Goal: Use online tool/utility: Utilize a website feature to perform a specific function

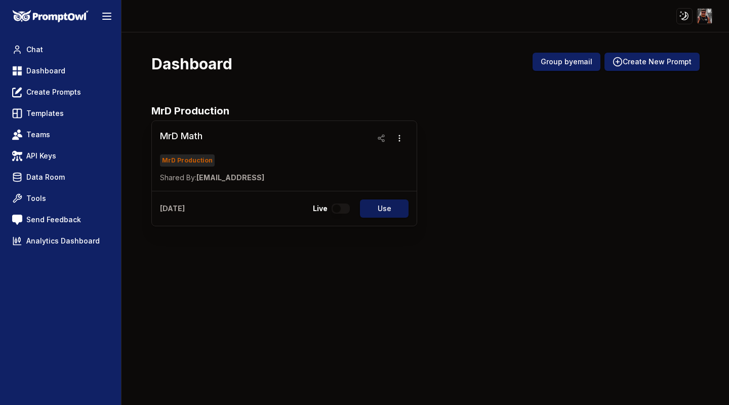
click at [390, 207] on button "Use" at bounding box center [384, 209] width 49 height 18
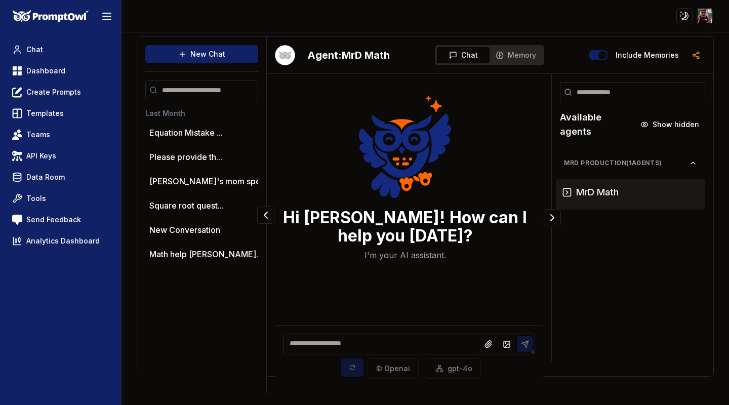
click at [369, 341] on textarea at bounding box center [409, 344] width 252 height 21
type textarea "**********"
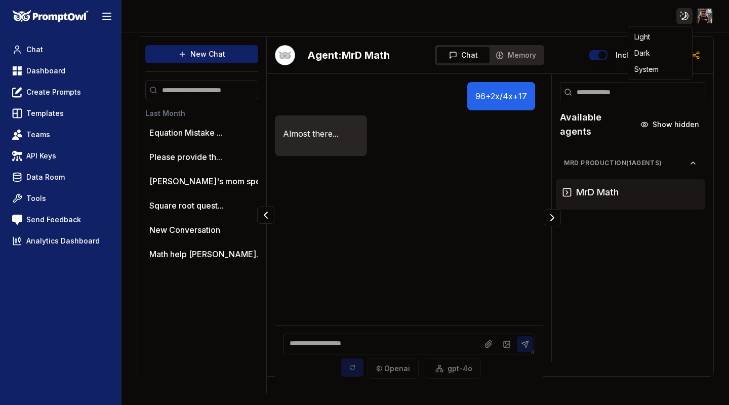
click at [687, 14] on html "Toggle theme Toggle user menu Chat Dashboard Create Prompts Templates Teams API…" at bounding box center [364, 202] width 729 height 405
click at [687, 15] on html "Toggle theme Toggle user menu Chat Dashboard Create Prompts Templates Teams API…" at bounding box center [364, 202] width 729 height 405
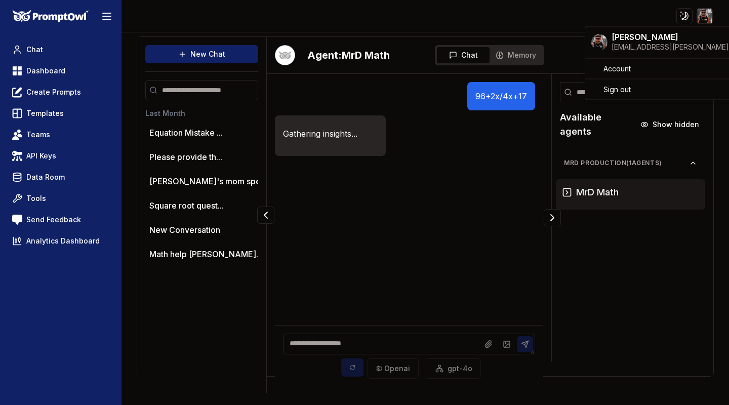
click at [709, 19] on html "Toggle theme Toggle user menu Chat Dashboard Create Prompts Templates Teams API…" at bounding box center [364, 202] width 729 height 405
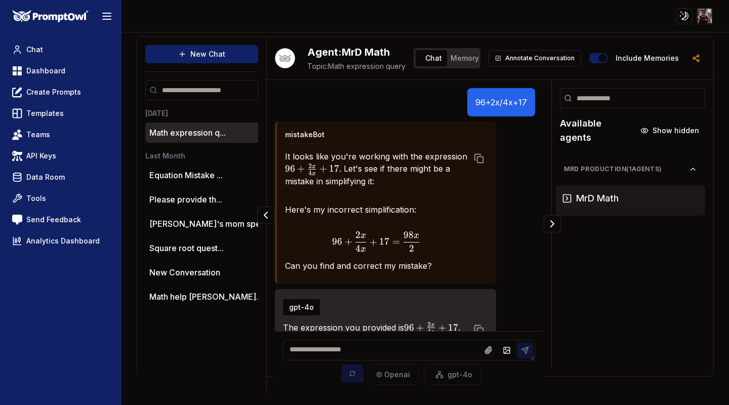
click at [361, 346] on textarea at bounding box center [409, 350] width 252 height 21
type textarea "**"
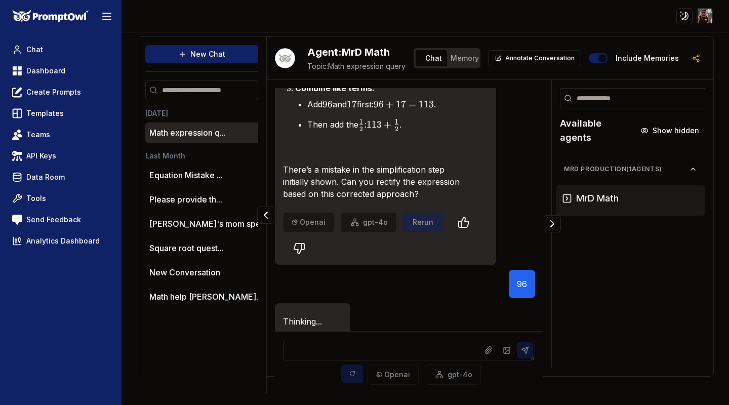
scroll to position [105, 0]
type textarea "*"
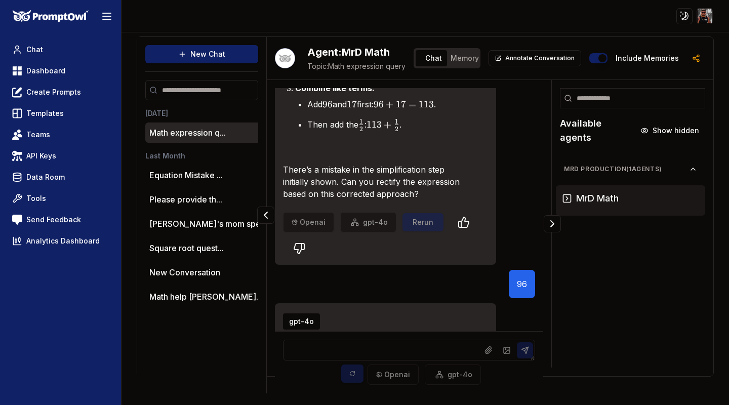
scroll to position [597, 0]
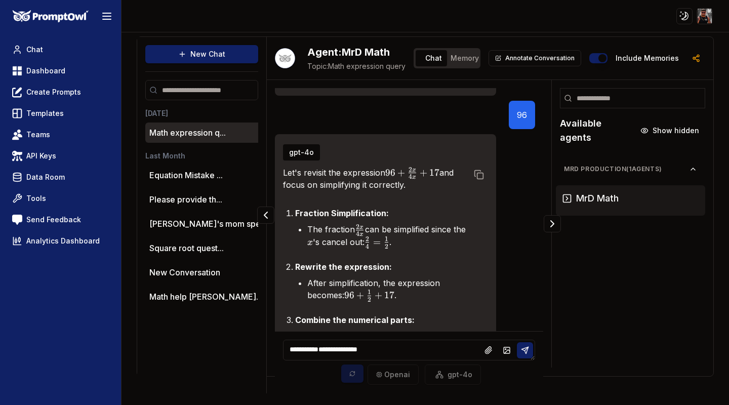
type textarea "**********"
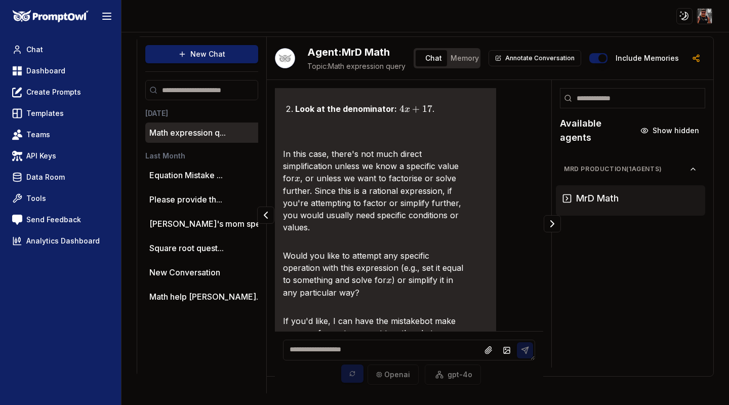
scroll to position [0, 0]
type textarea "**********"
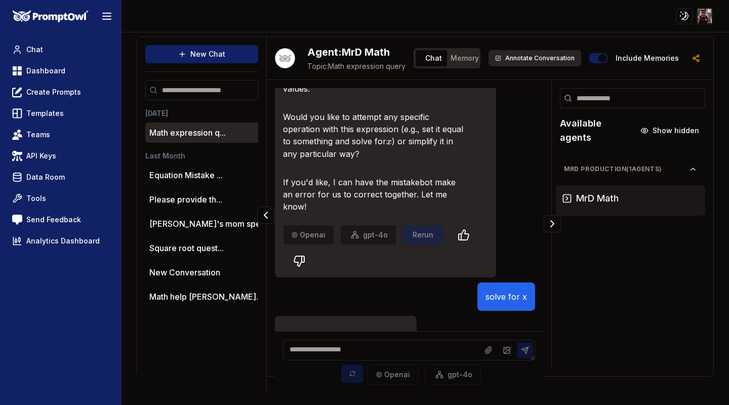
click at [521, 57] on button "Annotate Conversation" at bounding box center [535, 58] width 93 height 16
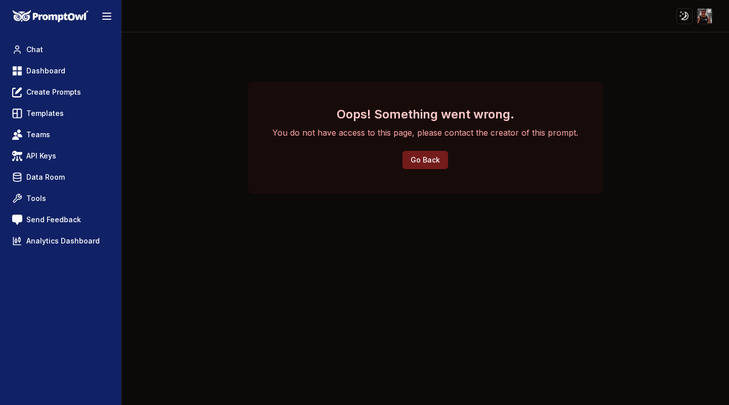
click at [439, 160] on button "Go Back" at bounding box center [426, 160] width 46 height 18
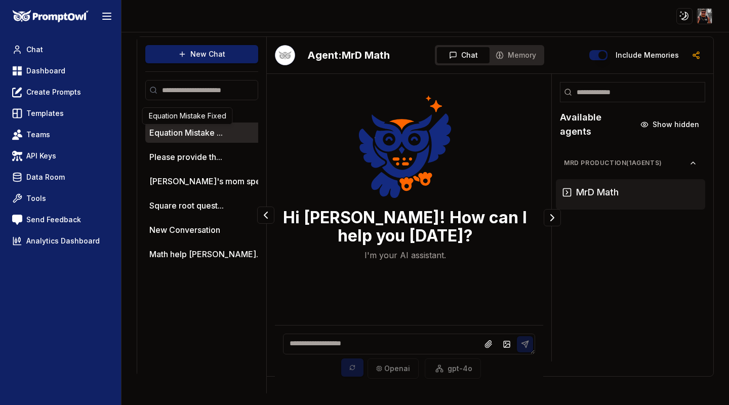
click at [211, 135] on button "Equation Mistake ..." at bounding box center [185, 133] width 73 height 12
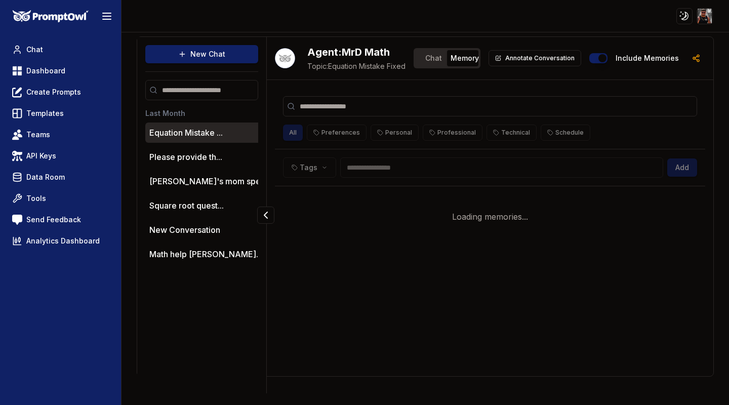
click at [470, 57] on span "Memory" at bounding box center [465, 58] width 28 height 10
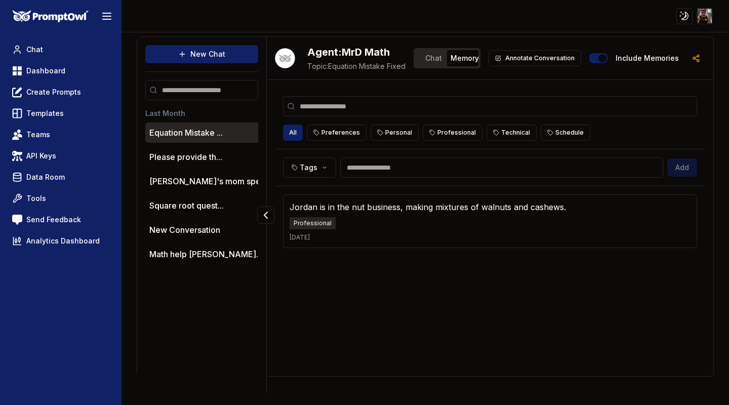
click at [232, 64] on div "New Chat" at bounding box center [201, 58] width 113 height 27
click at [235, 50] on button "New Chat" at bounding box center [201, 54] width 113 height 18
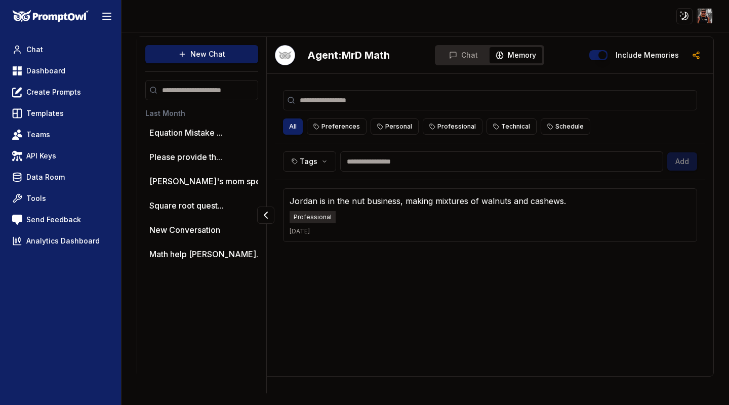
click at [239, 59] on button "New Chat" at bounding box center [201, 54] width 113 height 18
click at [205, 51] on button "New Chat" at bounding box center [201, 54] width 113 height 18
click at [177, 94] on input "search" at bounding box center [201, 90] width 113 height 20
click at [320, 55] on h2 "Agent: MrD Math" at bounding box center [348, 55] width 83 height 14
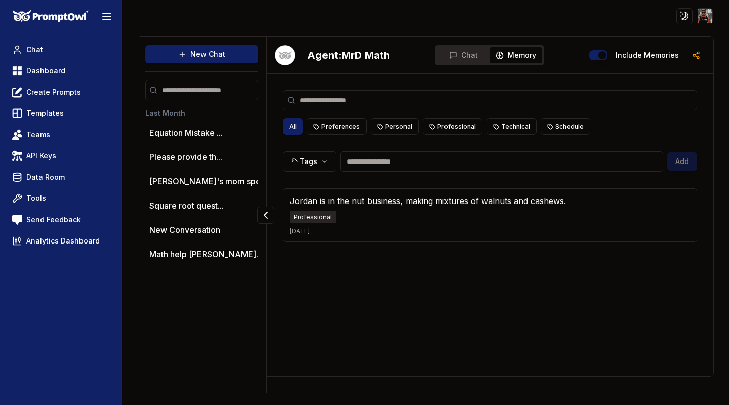
click at [272, 55] on div "Agent: MrD Math Chat Memory Include Memories" at bounding box center [490, 55] width 447 height 37
click at [297, 54] on div "Agent: MrD Math" at bounding box center [332, 55] width 115 height 20
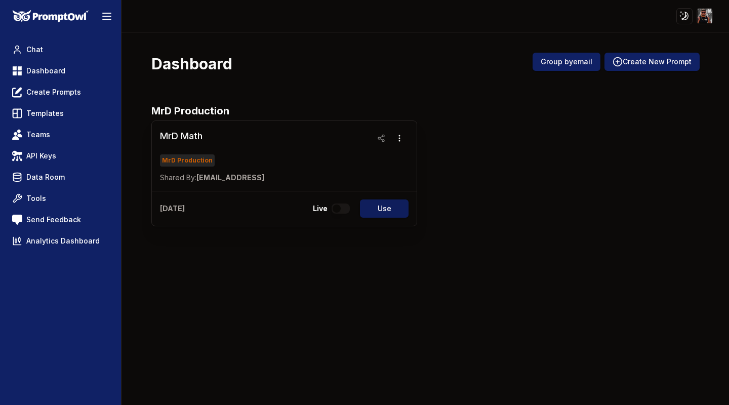
click at [395, 209] on button "Use" at bounding box center [384, 209] width 49 height 18
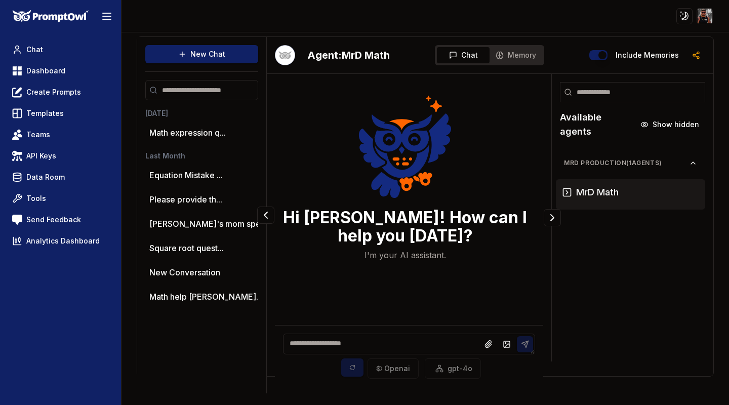
click at [349, 346] on textarea at bounding box center [409, 344] width 252 height 21
click at [208, 132] on button "Math expression q..." at bounding box center [187, 133] width 76 height 12
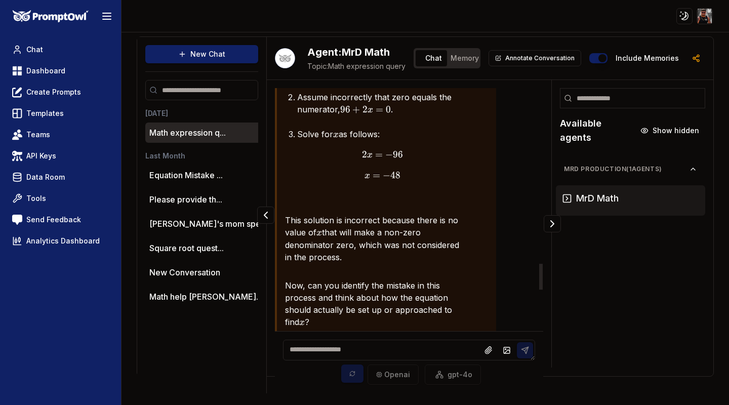
scroll to position [1652, 0]
